Goal: Task Accomplishment & Management: Manage account settings

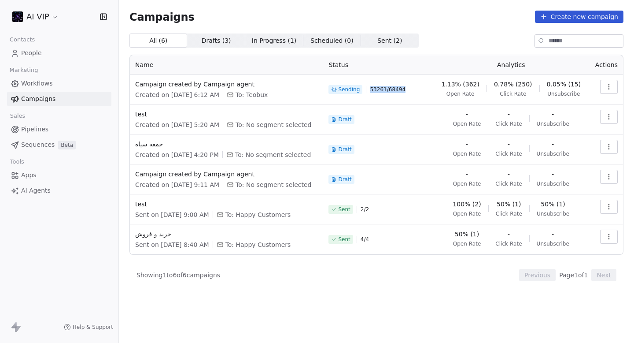
drag, startPoint x: 377, startPoint y: 90, endPoint x: 437, endPoint y: 90, distance: 59.9
click at [434, 90] on td "Sending 53261 / 68494" at bounding box center [378, 89] width 110 height 30
drag, startPoint x: 374, startPoint y: 88, endPoint x: 403, endPoint y: 88, distance: 28.2
click at [402, 88] on div "Sending 53261 / 68494" at bounding box center [379, 89] width 100 height 19
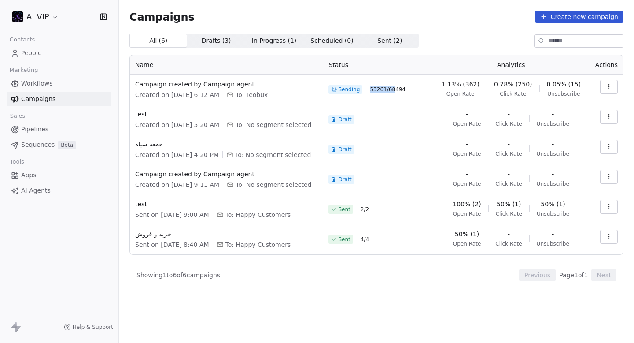
click at [403, 88] on span "53261 / 68494" at bounding box center [388, 89] width 36 height 7
click at [606, 87] on icon "button" at bounding box center [609, 86] width 7 height 7
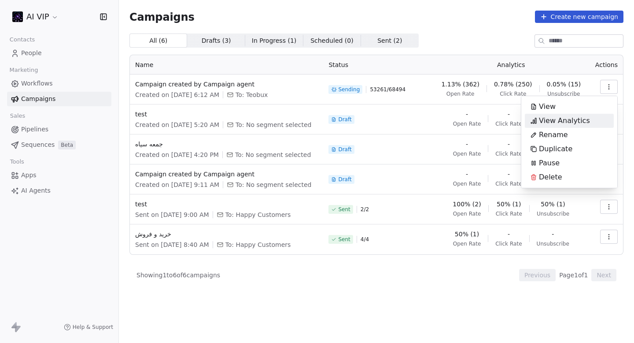
click at [560, 119] on span "View Analytics" at bounding box center [564, 120] width 51 height 11
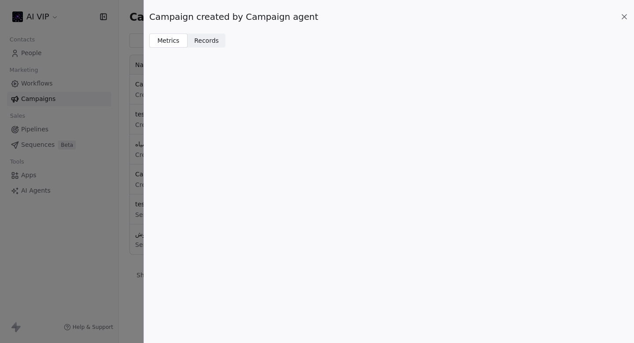
click at [204, 40] on span "Records" at bounding box center [206, 40] width 25 height 9
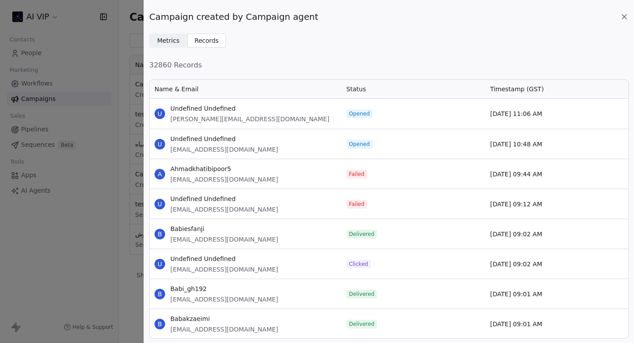
click at [163, 40] on span "Metrics" at bounding box center [168, 40] width 22 height 9
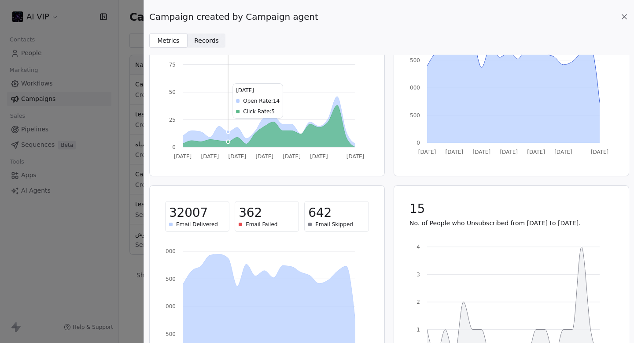
scroll to position [142, 0]
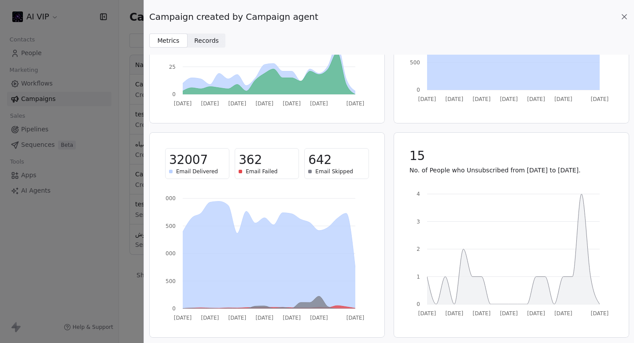
click at [622, 15] on icon at bounding box center [624, 16] width 9 height 9
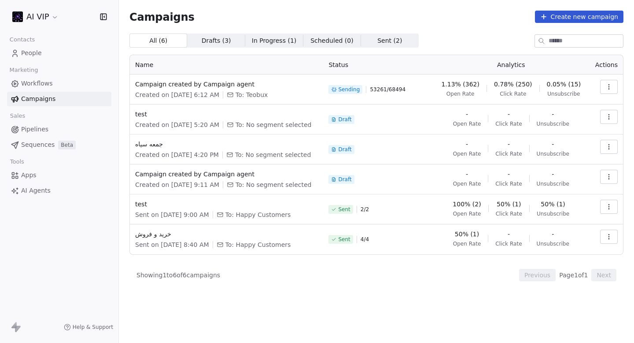
click at [612, 83] on icon "button" at bounding box center [609, 86] width 7 height 7
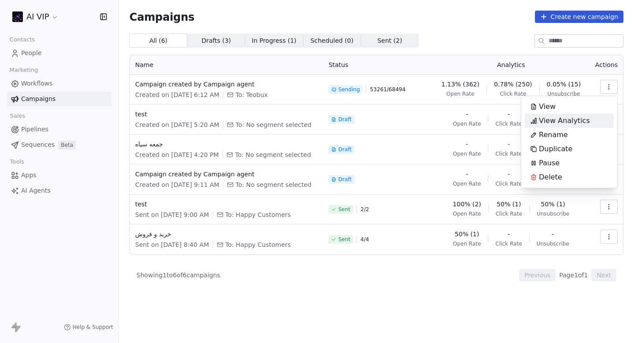
click at [568, 123] on span "View Analytics" at bounding box center [564, 120] width 51 height 11
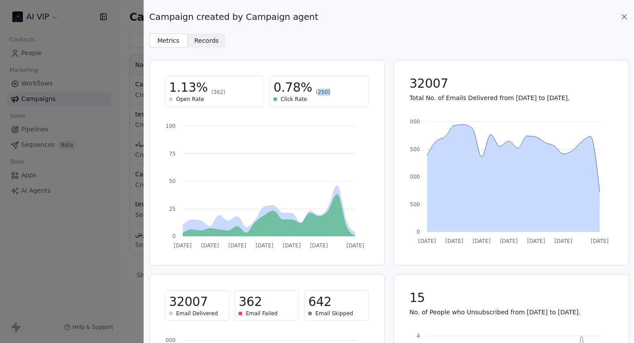
drag, startPoint x: 313, startPoint y: 91, endPoint x: 327, endPoint y: 91, distance: 14.1
click at [324, 91] on span "(250)" at bounding box center [323, 92] width 14 height 7
click at [327, 91] on div "0.78% (250)" at bounding box center [319, 88] width 91 height 16
click at [619, 13] on div "Campaign created by Campaign agent" at bounding box center [389, 17] width 480 height 12
click at [623, 13] on icon at bounding box center [624, 16] width 9 height 9
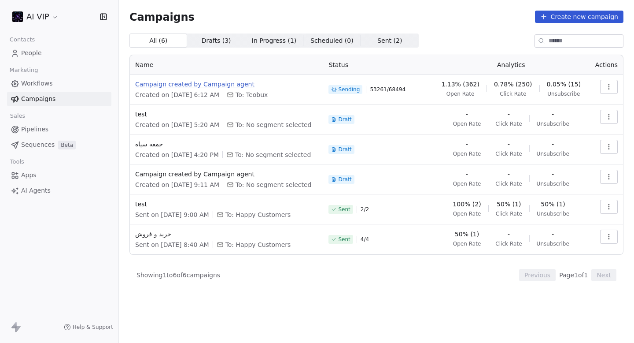
click at [182, 83] on span "Campaign created by Campaign agent" at bounding box center [226, 84] width 183 height 9
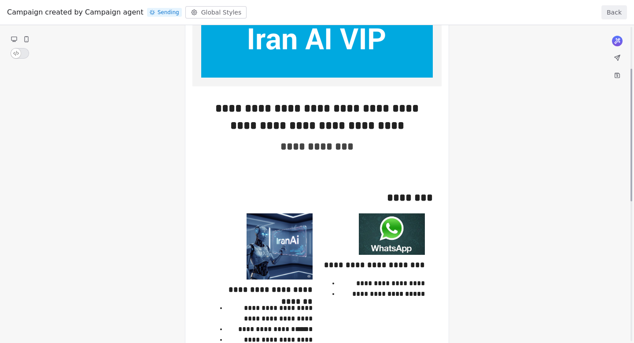
scroll to position [0, 0]
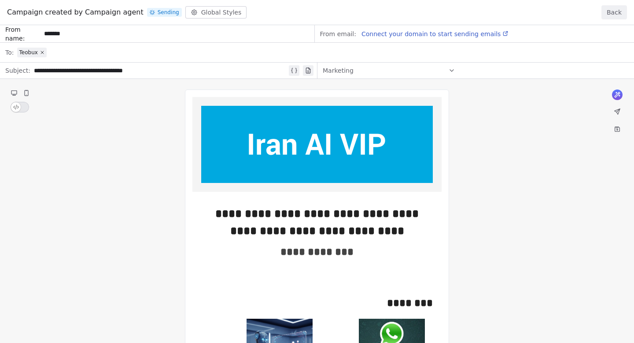
click at [620, 4] on div "Campaign created by Campaign agent Sending Global Styles Back" at bounding box center [317, 12] width 634 height 25
click at [618, 7] on button "Back" at bounding box center [615, 12] width 26 height 14
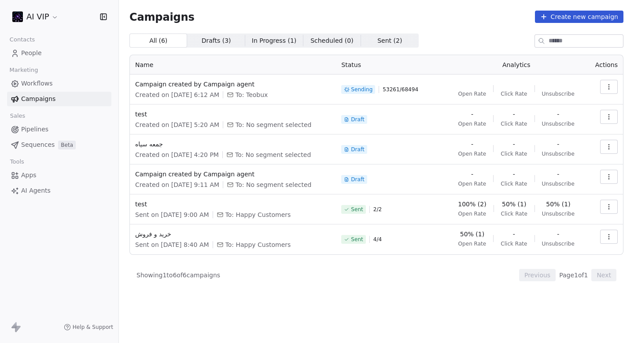
click at [38, 11] on html "AI VIP Contacts People Marketing Workflows Campaigns Sales Pipelines Sequences …" at bounding box center [317, 171] width 634 height 343
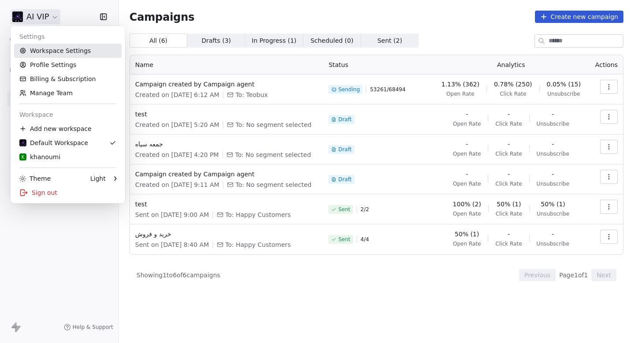
click at [43, 48] on link "Workspace Settings" at bounding box center [67, 51] width 107 height 14
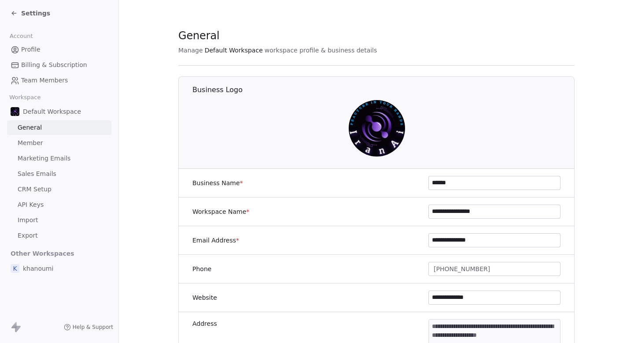
click at [45, 161] on span "Marketing Emails" at bounding box center [44, 158] width 53 height 9
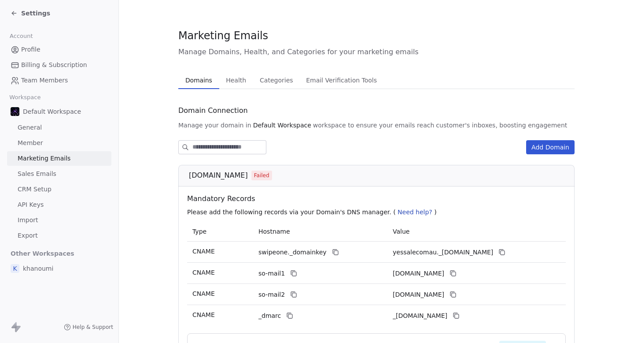
click at [237, 79] on span "Health" at bounding box center [235, 80] width 27 height 12
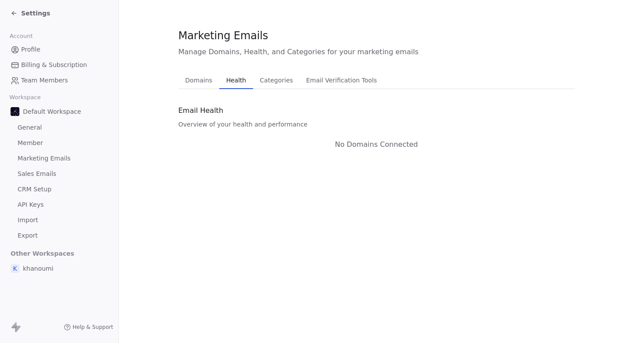
click at [204, 77] on span "Domains" at bounding box center [199, 80] width 34 height 12
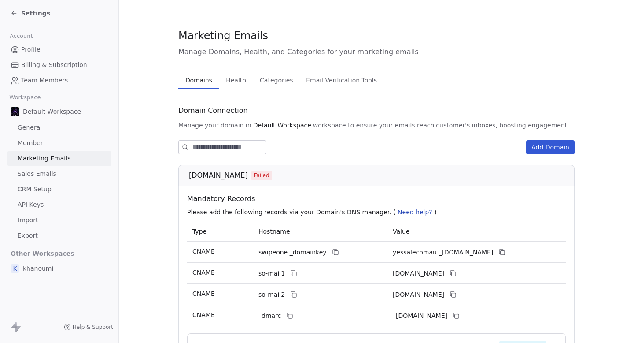
click at [247, 73] on button "Health Health" at bounding box center [236, 80] width 34 height 18
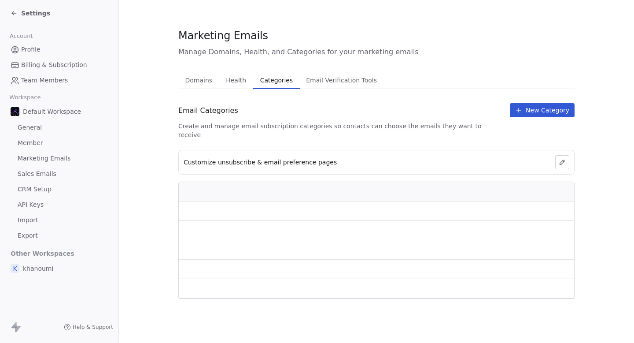
click at [273, 81] on span "Categories" at bounding box center [277, 80] width 40 height 12
click at [247, 84] on button "Health Health" at bounding box center [236, 80] width 34 height 18
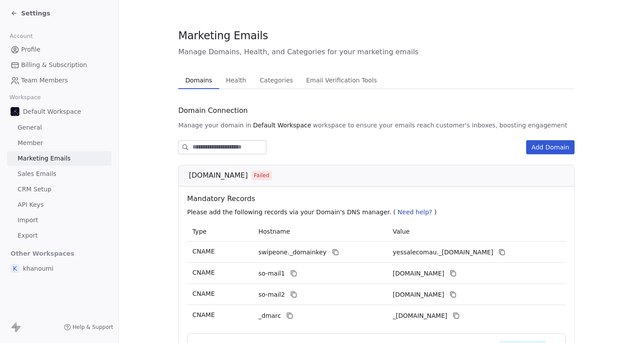
click at [198, 79] on span "Domains" at bounding box center [199, 80] width 34 height 12
click at [567, 139] on div "Domain Connection Manage your domain in Default Workspace workspace to ensure y…" at bounding box center [376, 253] width 397 height 301
click at [556, 145] on button "Add Domain" at bounding box center [550, 147] width 48 height 14
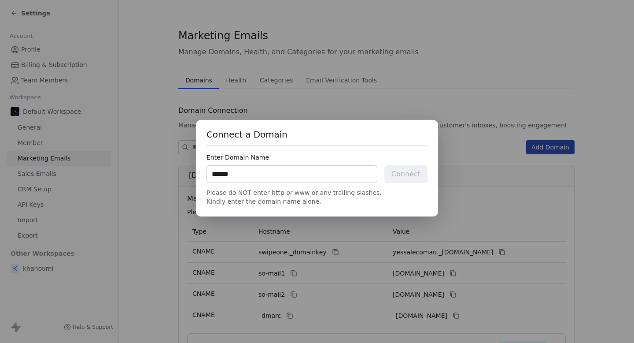
type input "*******"
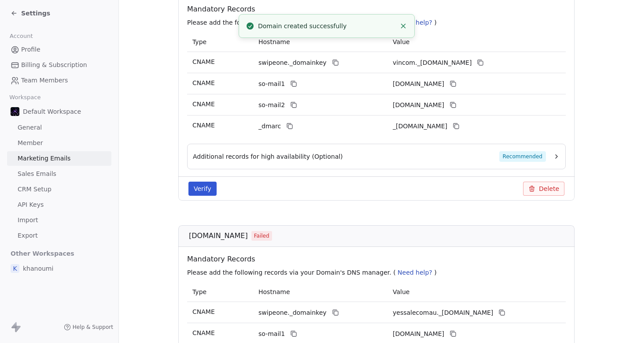
scroll to position [155, 0]
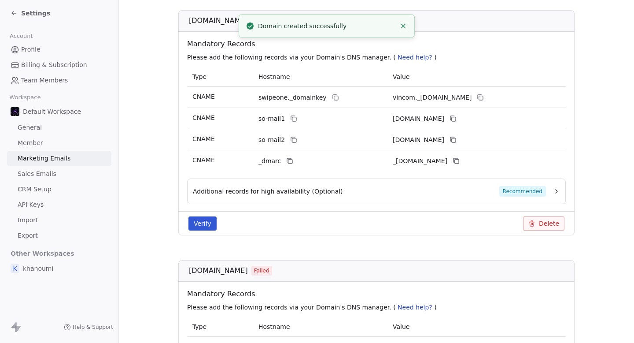
click at [203, 226] on button "Verify" at bounding box center [203, 223] width 28 height 14
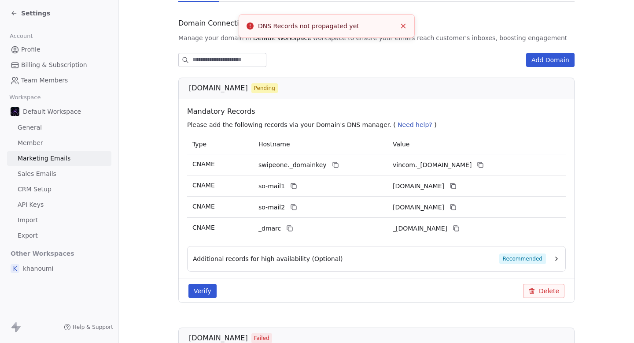
scroll to position [102, 0]
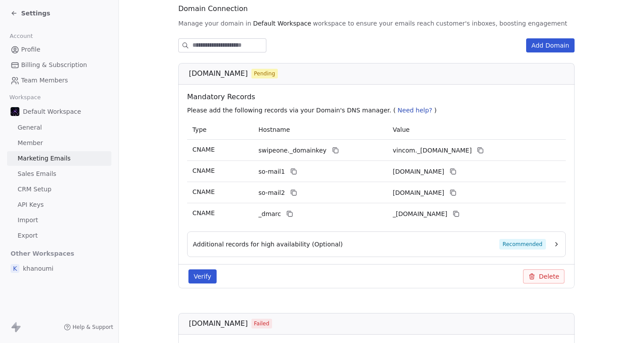
click at [545, 285] on div "Verify Delete" at bounding box center [376, 276] width 397 height 24
click at [551, 275] on button "Delete" at bounding box center [543, 276] width 41 height 14
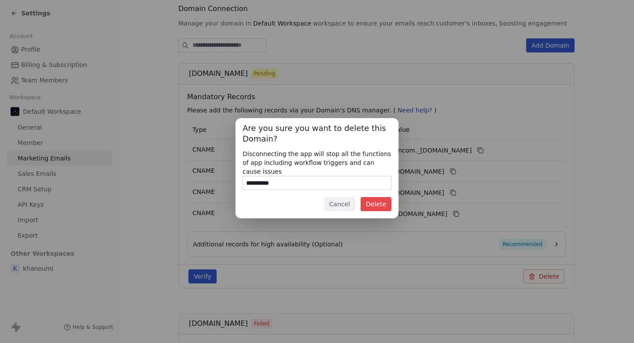
type input "**********"
click at [374, 200] on button "Delete" at bounding box center [376, 204] width 31 height 14
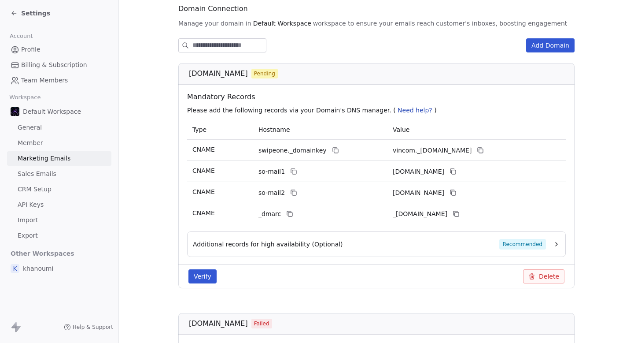
click at [553, 277] on button "Delete" at bounding box center [543, 276] width 41 height 14
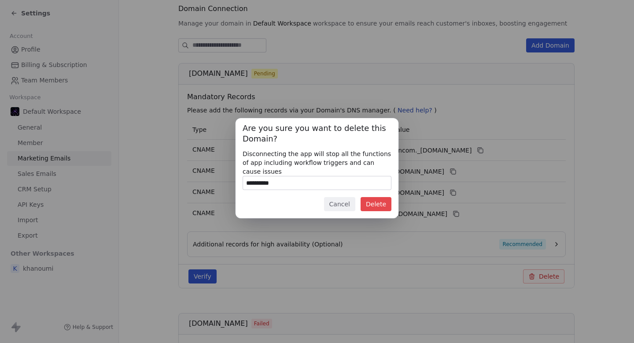
type input "**********"
click at [382, 198] on button "Delete" at bounding box center [376, 204] width 31 height 14
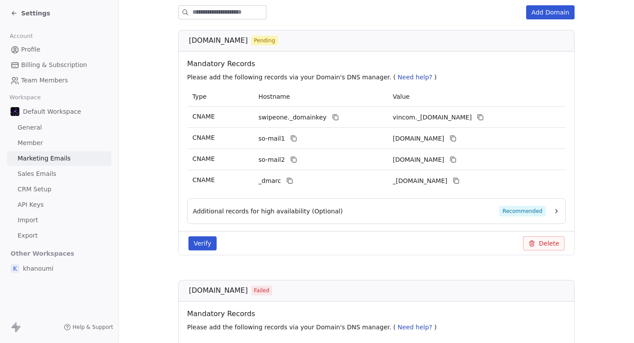
scroll to position [127, 0]
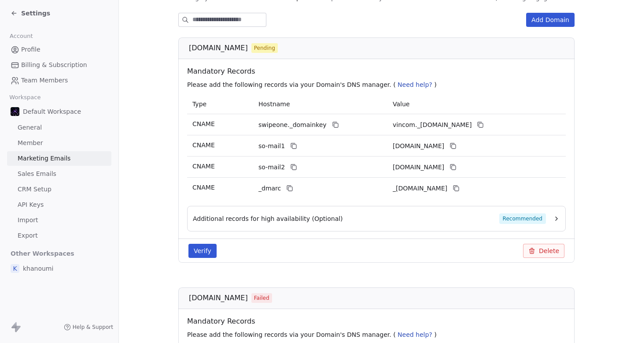
click at [551, 247] on button "Delete" at bounding box center [543, 251] width 41 height 14
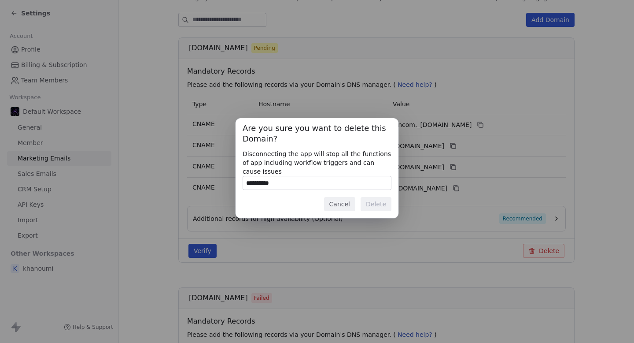
type input "**********"
click at [377, 203] on button "Delete" at bounding box center [376, 204] width 31 height 14
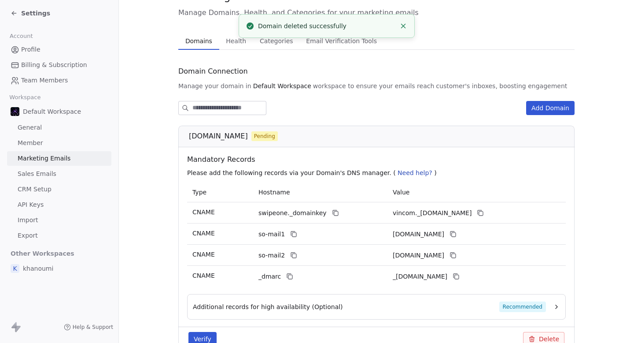
scroll to position [25, 0]
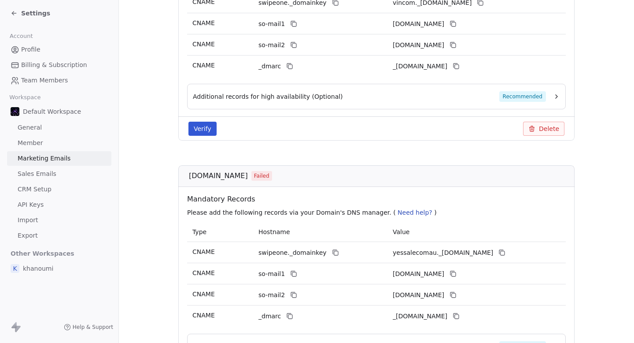
scroll to position [145, 0]
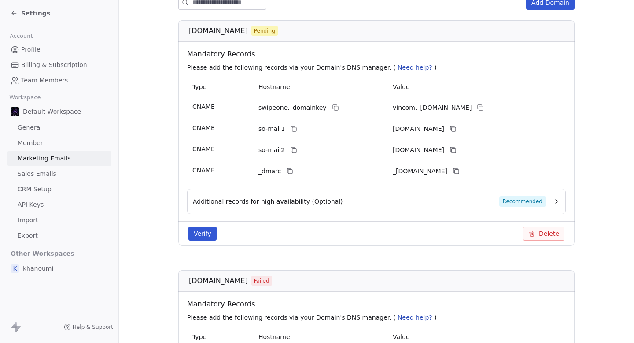
click at [10, 10] on div "Settings" at bounding box center [59, 13] width 119 height 26
click at [20, 15] on div "Settings" at bounding box center [31, 13] width 40 height 9
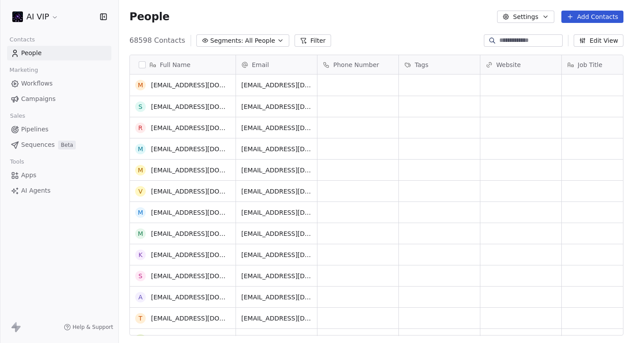
scroll to position [302, 515]
click at [38, 103] on span "Campaigns" at bounding box center [38, 98] width 34 height 9
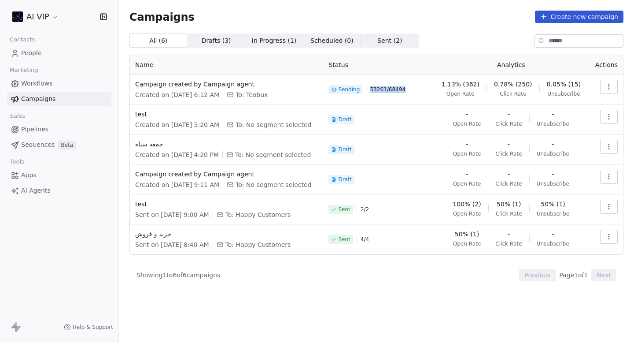
drag, startPoint x: 411, startPoint y: 89, endPoint x: 424, endPoint y: 88, distance: 13.3
click at [424, 88] on div "Sending 53261 / 68494" at bounding box center [379, 89] width 100 height 19
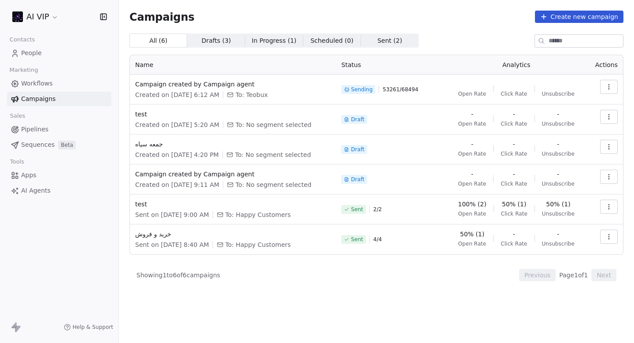
click at [399, 87] on span "53261 / 68494" at bounding box center [401, 89] width 36 height 7
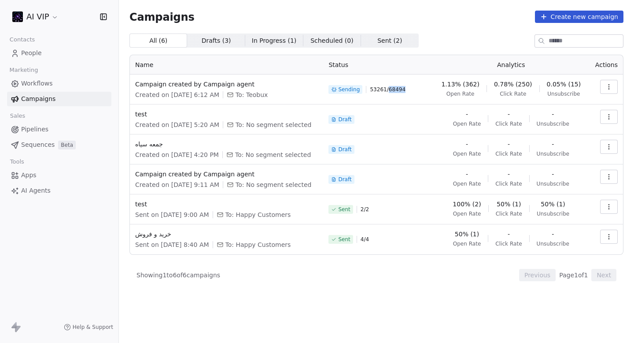
click at [399, 87] on span "53261 / 68494" at bounding box center [388, 89] width 36 height 7
click at [399, 89] on span "53261 / 68494" at bounding box center [388, 89] width 36 height 7
click at [445, 41] on div "All ( 6 ) All ( 6 ) Drafts ( 3 ) Drafts ( 3 ) In Progress ( 1 ) In Progress ( 1…" at bounding box center [377, 40] width 494 height 14
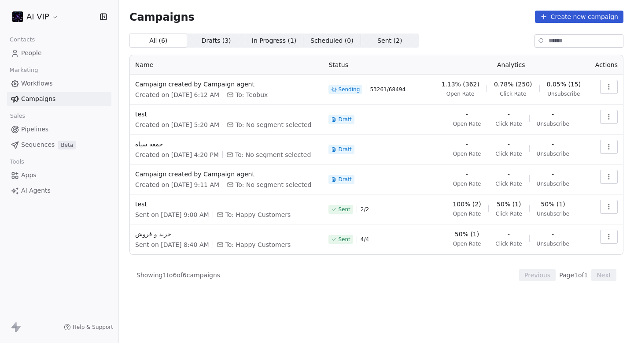
click at [445, 41] on div "All ( 6 ) All ( 6 ) Drafts ( 3 ) Drafts ( 3 ) In Progress ( 1 ) In Progress ( 1…" at bounding box center [377, 40] width 494 height 14
click at [370, 59] on th "Status" at bounding box center [378, 64] width 110 height 19
click at [369, 59] on th "Status" at bounding box center [378, 64] width 110 height 19
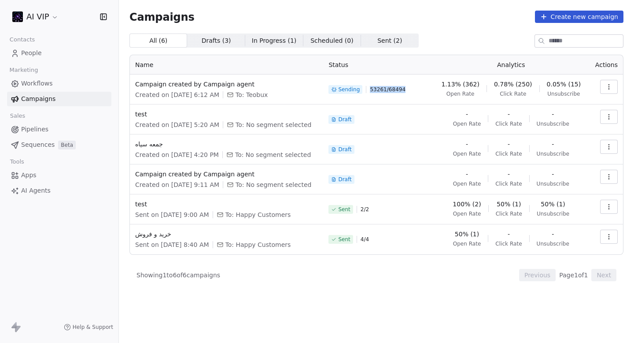
drag, startPoint x: 377, startPoint y: 89, endPoint x: 428, endPoint y: 89, distance: 51.1
click at [427, 89] on div "Sending 53261 / 68494" at bounding box center [379, 89] width 100 height 19
click at [428, 89] on div "Sending 53261 / 68494" at bounding box center [379, 89] width 100 height 19
drag, startPoint x: 376, startPoint y: 89, endPoint x: 415, endPoint y: 89, distance: 39.2
click at [415, 89] on div "Sending 53261 / 68494" at bounding box center [379, 89] width 100 height 19
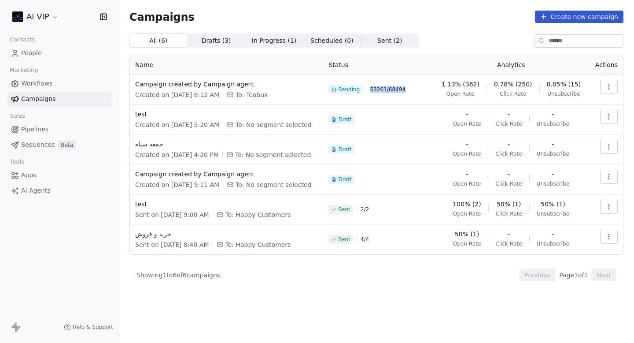
click at [415, 89] on div "Sending 53261 / 68494" at bounding box center [379, 89] width 100 height 19
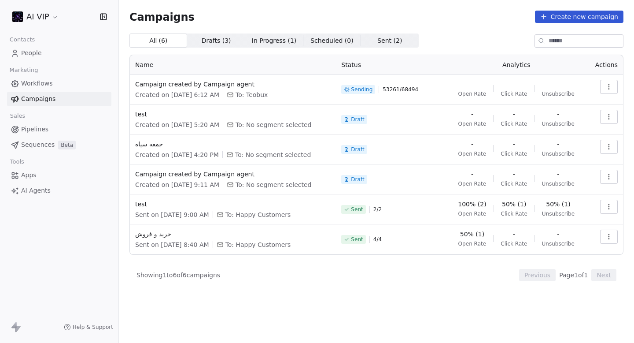
click at [40, 10] on html "AI VIP Contacts People Marketing Workflows Campaigns Sales Pipelines Sequences …" at bounding box center [317, 171] width 634 height 343
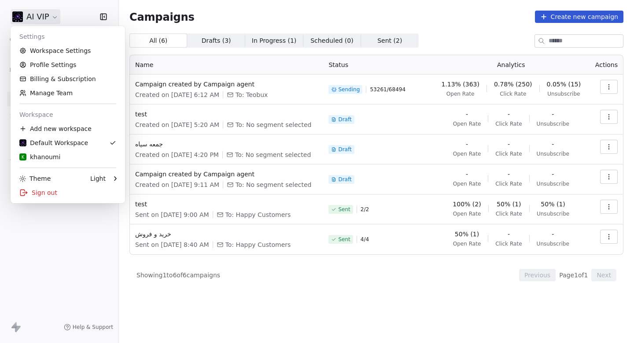
click at [43, 52] on link "Workspace Settings" at bounding box center [67, 51] width 107 height 14
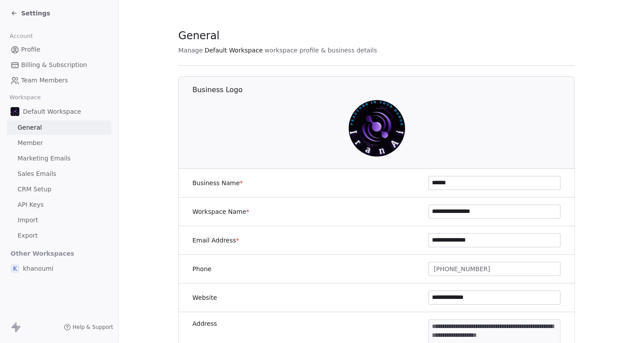
click at [41, 220] on link "Import" at bounding box center [59, 220] width 104 height 15
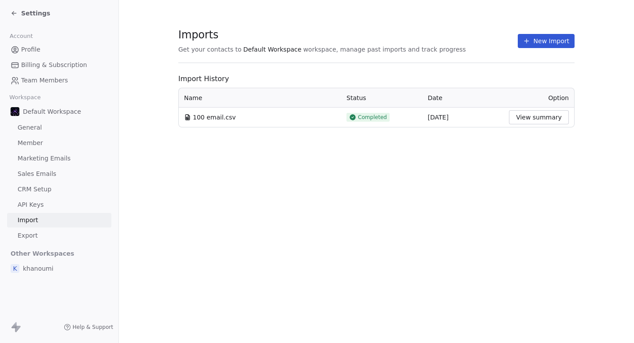
click at [220, 115] on span "100 email.csv" at bounding box center [214, 117] width 43 height 9
click at [540, 116] on button "View summary" at bounding box center [539, 117] width 60 height 14
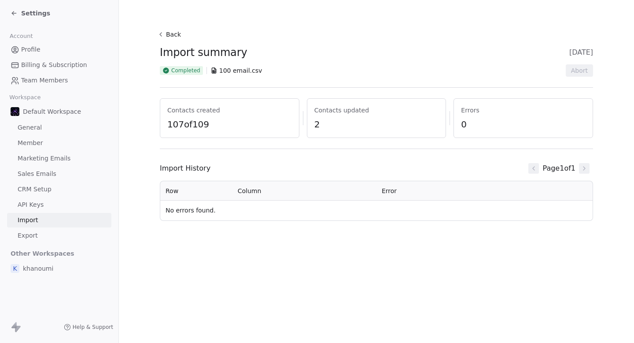
click at [24, 273] on div "k khanoumi" at bounding box center [59, 268] width 104 height 16
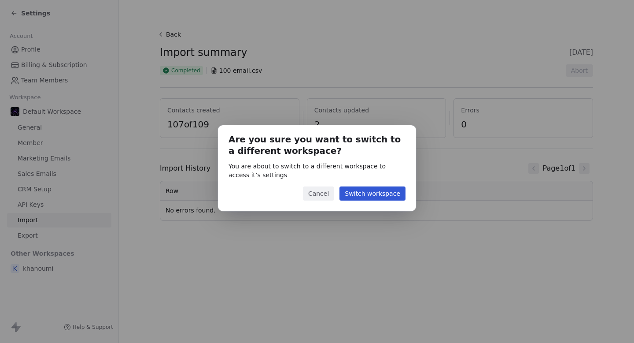
click at [358, 200] on button "Switch workspace" at bounding box center [373, 193] width 66 height 14
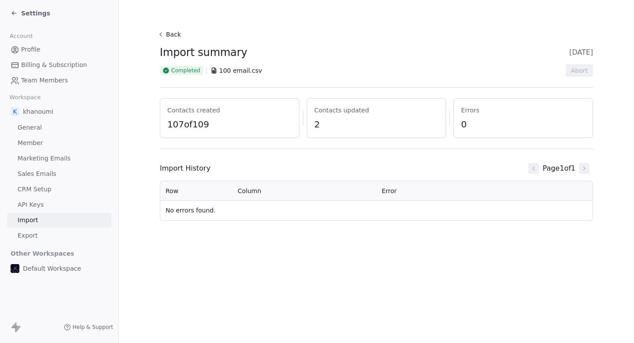
click at [48, 276] on div "Default Workspace" at bounding box center [59, 268] width 104 height 16
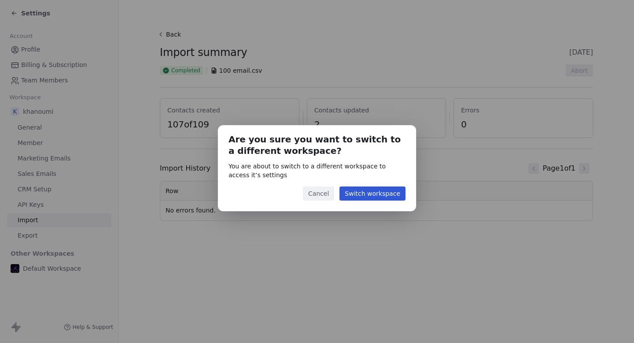
click at [381, 174] on p "You are about to switch to a different workspace to access it’s settings" at bounding box center [317, 171] width 177 height 18
click at [371, 189] on button "Switch workspace" at bounding box center [373, 193] width 66 height 14
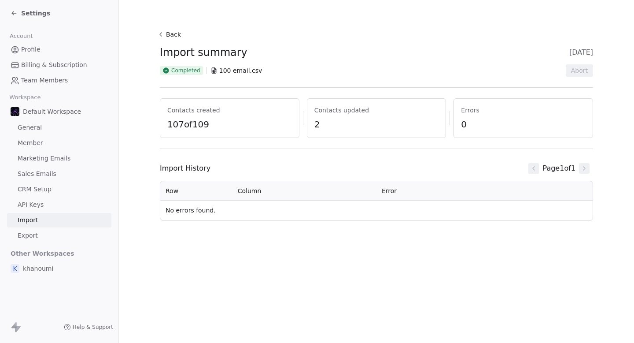
click at [162, 32] on icon at bounding box center [160, 34] width 7 height 7
click at [162, 36] on icon at bounding box center [160, 34] width 7 height 7
click at [162, 36] on icon at bounding box center [161, 35] width 2 height 4
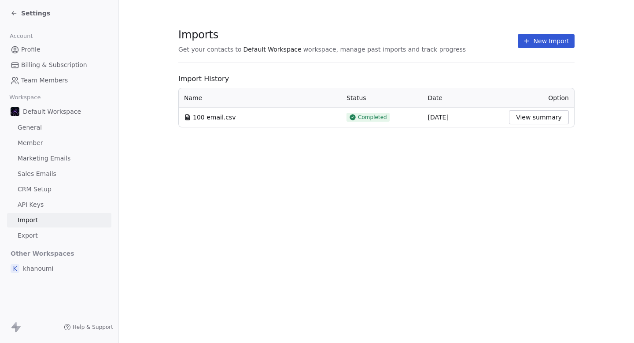
click at [57, 267] on div "k khanoumi" at bounding box center [59, 268] width 104 height 16
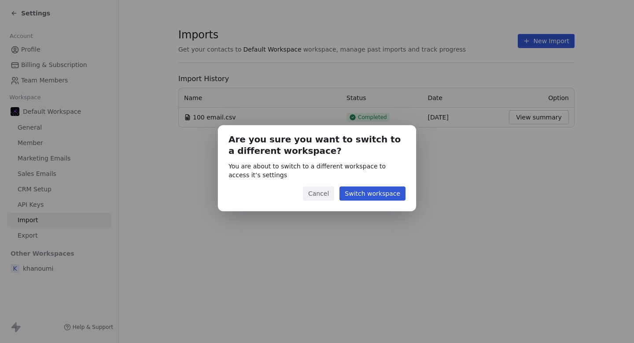
click at [363, 192] on button "Switch workspace" at bounding box center [373, 193] width 66 height 14
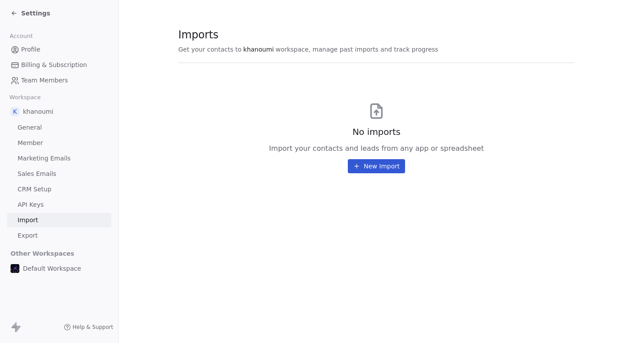
click at [26, 14] on span "Settings" at bounding box center [35, 13] width 29 height 9
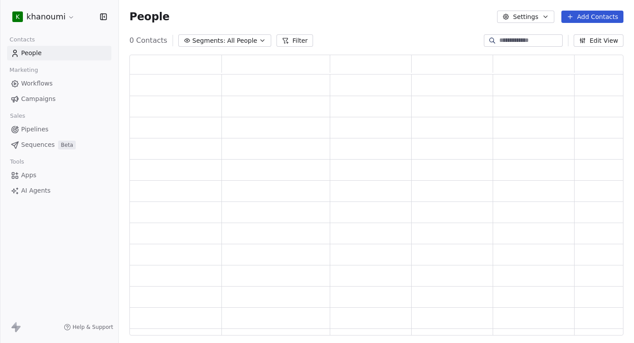
scroll to position [281, 494]
click at [26, 14] on html "k khanoumi Contacts People Marketing Workflows Campaigns Sales Pipelines Sequen…" at bounding box center [317, 171] width 634 height 343
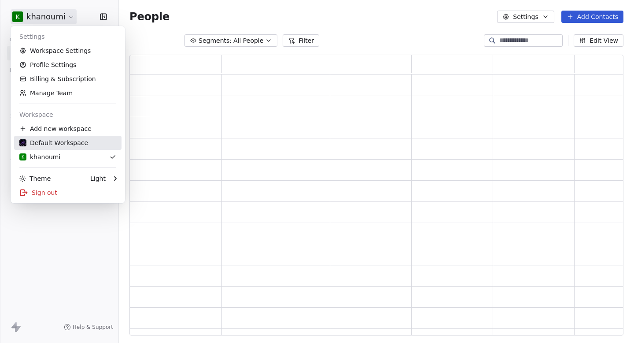
click at [69, 145] on div "Default Workspace" at bounding box center [53, 142] width 69 height 9
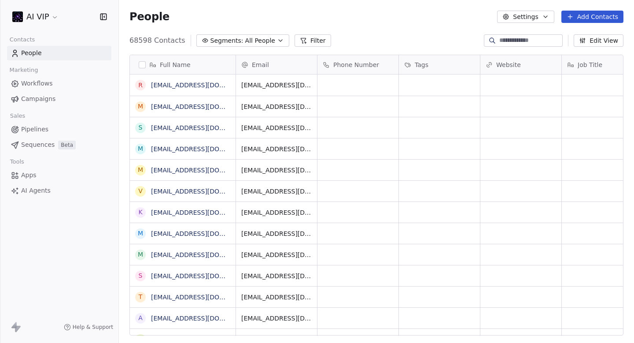
scroll to position [302, 515]
click at [43, 15] on html "AI VIP Contacts People Marketing Workflows Campaigns Sales Pipelines Sequences …" at bounding box center [317, 171] width 634 height 343
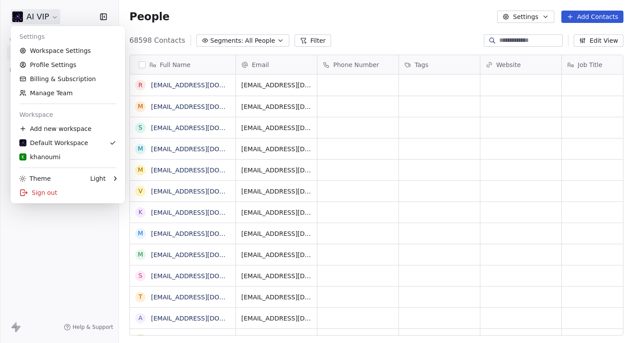
click at [80, 258] on html "AI VIP Contacts People Marketing Workflows Campaigns Sales Pipelines Sequences …" at bounding box center [317, 171] width 634 height 343
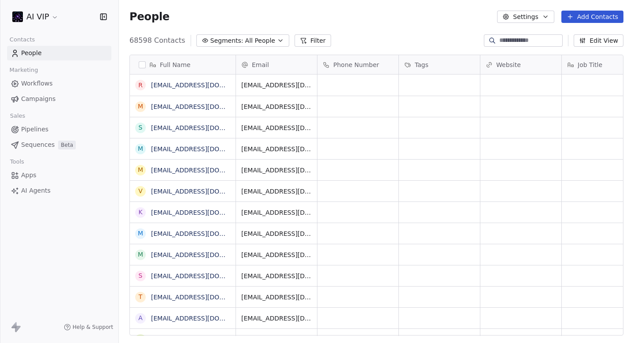
click at [277, 39] on icon "button" at bounding box center [280, 40] width 7 height 7
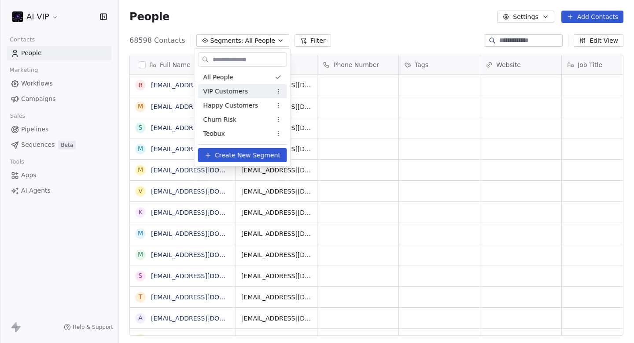
click at [335, 20] on html "AI VIP Contacts People Marketing Workflows Campaigns Sales Pipelines Sequences …" at bounding box center [317, 171] width 634 height 343
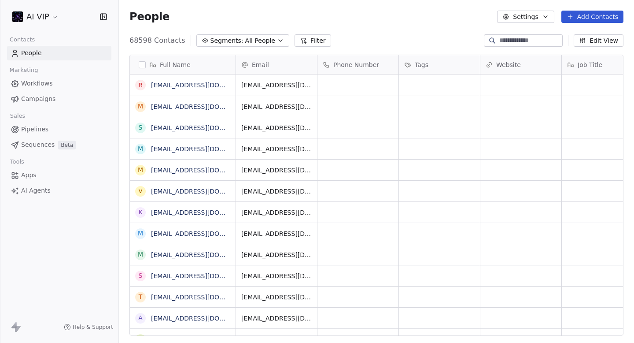
click at [43, 96] on span "Campaigns" at bounding box center [38, 98] width 34 height 9
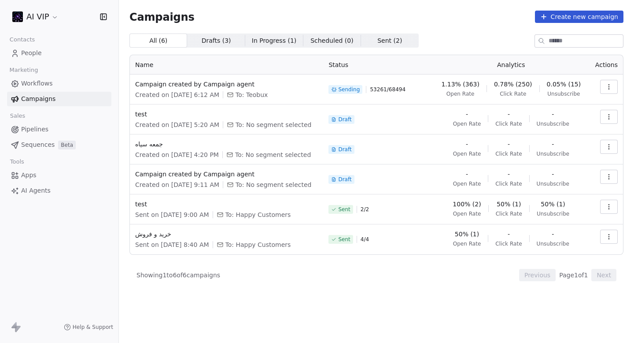
click at [268, 92] on span "To: Teobux" at bounding box center [252, 94] width 32 height 9
drag, startPoint x: 258, startPoint y: 96, endPoint x: 278, endPoint y: 96, distance: 19.8
click at [268, 96] on span "To: Teobux" at bounding box center [252, 94] width 32 height 9
copy span "Teobux"
drag, startPoint x: 451, startPoint y: 99, endPoint x: 477, endPoint y: 99, distance: 25.6
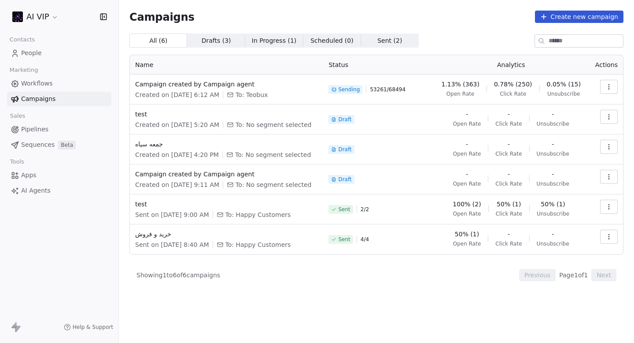
click at [477, 99] on td "1.13% (363) Open Rate 0.78% (250) Click Rate 0.05% (15) Unsubscribe" at bounding box center [512, 89] width 156 height 30
drag, startPoint x: 485, startPoint y: 94, endPoint x: 459, endPoint y: 94, distance: 26.4
click at [460, 94] on div "1.13% (363) Open Rate 0.78% (250) Click Rate 0.05% (15) Unsubscribe" at bounding box center [511, 89] width 145 height 18
click at [459, 94] on span "Open Rate" at bounding box center [461, 93] width 28 height 7
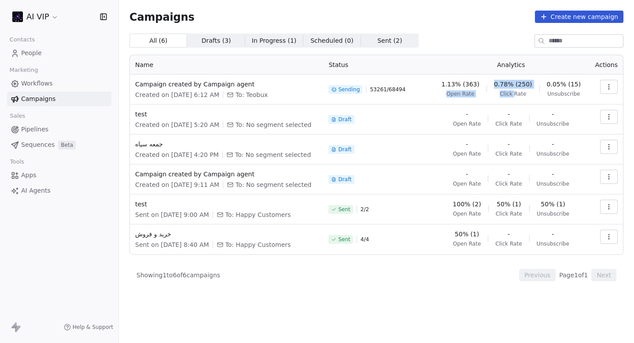
drag, startPoint x: 453, startPoint y: 93, endPoint x: 520, endPoint y: 93, distance: 67.0
click at [520, 93] on div "1.13% (363) Open Rate 0.78% (250) Click Rate 0.05% (15) Unsubscribe" at bounding box center [511, 89] width 145 height 18
click at [519, 93] on span "Click Rate" at bounding box center [513, 93] width 26 height 7
drag, startPoint x: 541, startPoint y: 93, endPoint x: 572, endPoint y: 93, distance: 31.3
click at [572, 93] on div "1.13% (363) Open Rate 0.78% (250) Click Rate 0.05% (15) Unsubscribe" at bounding box center [511, 89] width 145 height 18
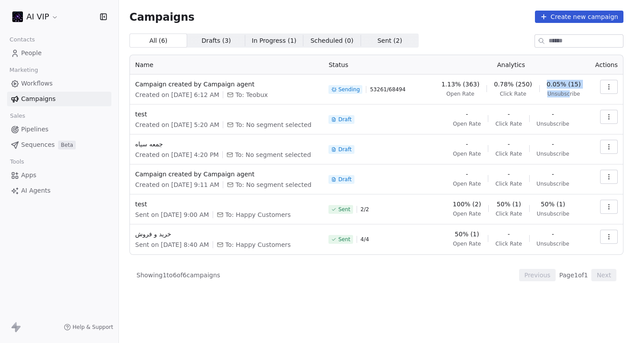
click at [572, 93] on span "Unsubscribe" at bounding box center [564, 93] width 33 height 7
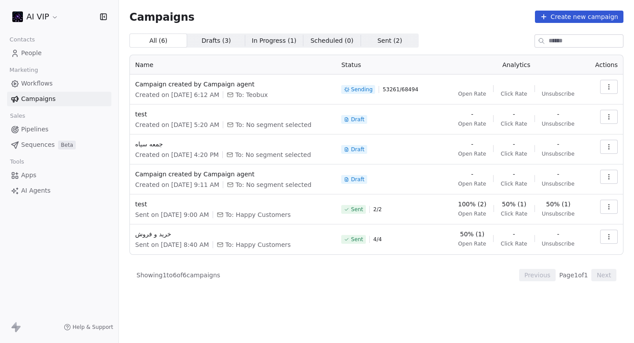
click at [43, 22] on html "AI VIP Contacts People Marketing Workflows Campaigns Sales Pipelines Sequences …" at bounding box center [317, 171] width 634 height 343
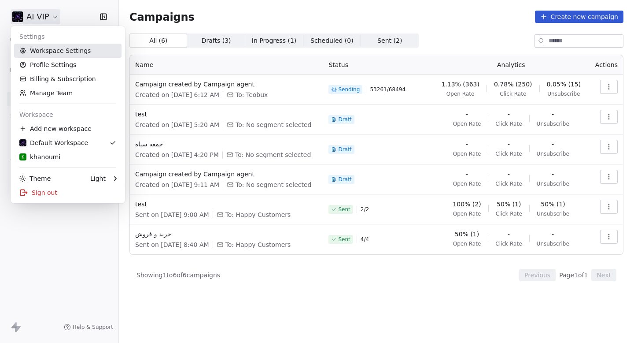
click at [48, 45] on link "Workspace Settings" at bounding box center [67, 51] width 107 height 14
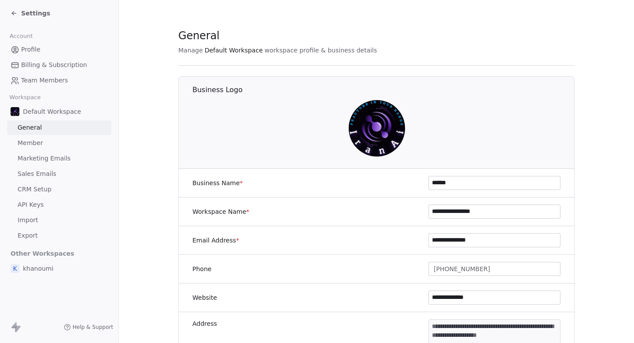
click at [33, 13] on span "Settings" at bounding box center [35, 13] width 29 height 9
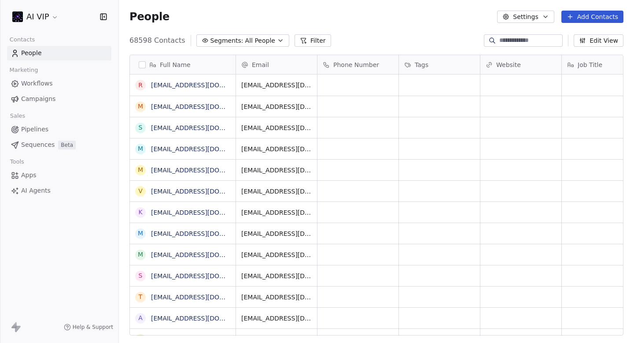
scroll to position [302, 515]
click at [26, 10] on html "AI VIP Contacts People Marketing Workflows Campaigns Sales Pipelines Sequences …" at bounding box center [317, 171] width 634 height 343
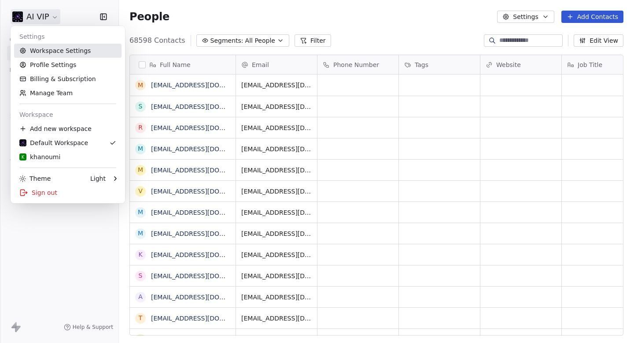
click at [46, 56] on link "Workspace Settings" at bounding box center [67, 51] width 107 height 14
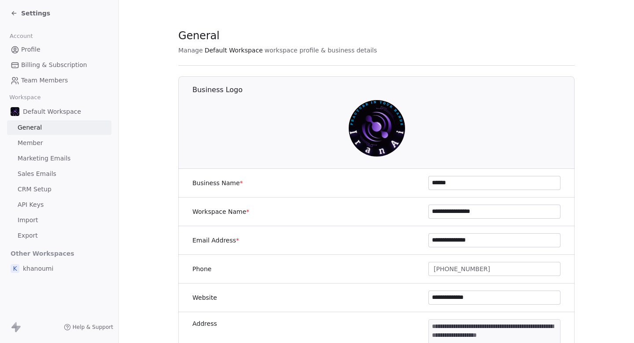
click at [42, 168] on link "Sales Emails" at bounding box center [59, 174] width 104 height 15
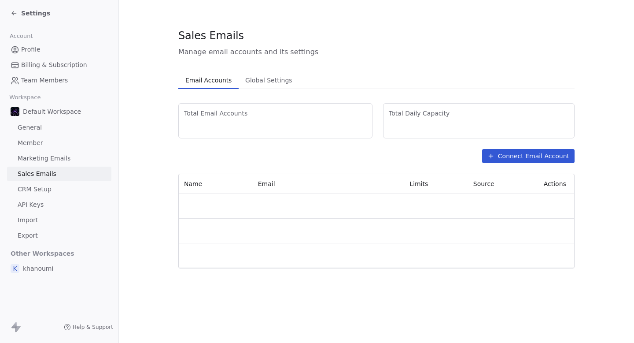
click at [58, 155] on span "Marketing Emails" at bounding box center [44, 158] width 53 height 9
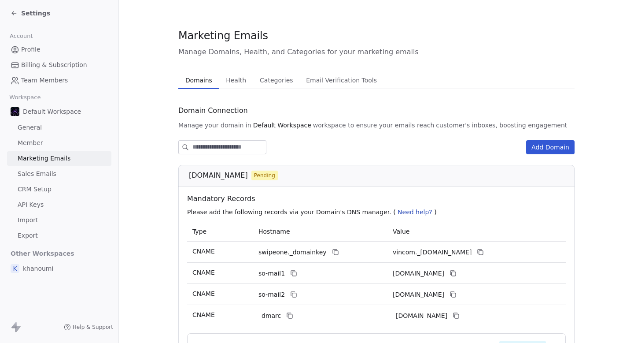
click at [365, 125] on span "workspace to ensure your emails reach" at bounding box center [374, 125] width 122 height 9
click at [349, 85] on span "Email Verification Tools" at bounding box center [342, 80] width 78 height 12
click at [192, 81] on span "Domains" at bounding box center [199, 80] width 34 height 12
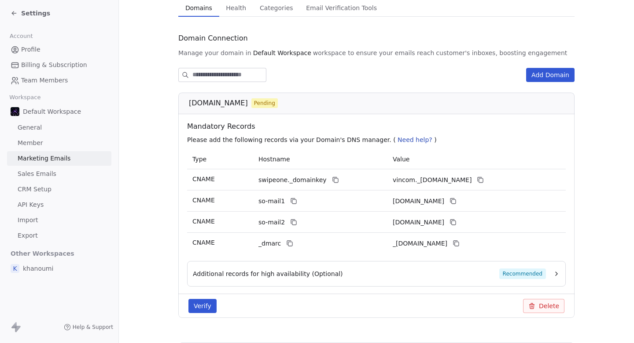
scroll to position [70, 0]
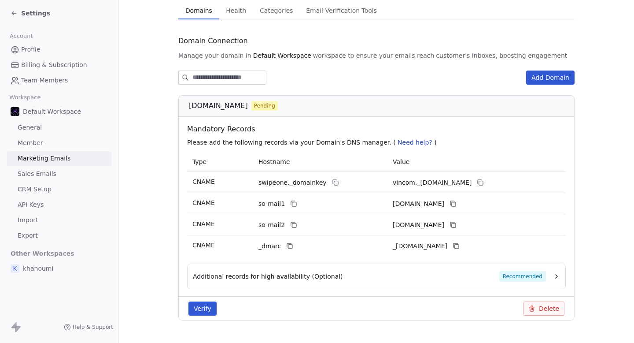
click at [19, 15] on div "Settings" at bounding box center [31, 13] width 40 height 9
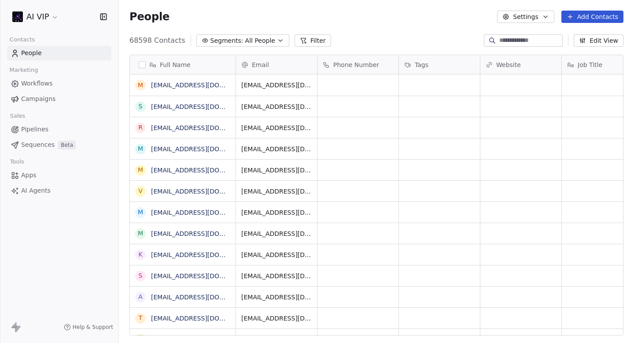
scroll to position [302, 515]
